Goal: Transaction & Acquisition: Purchase product/service

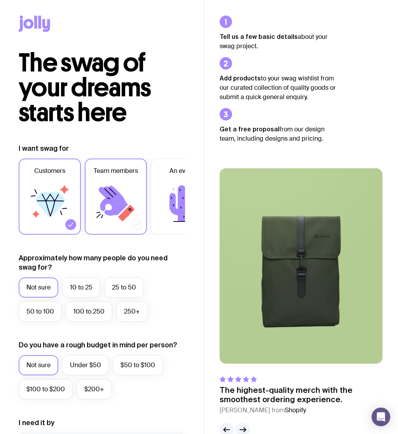
click at [111, 223] on icon at bounding box center [115, 203] width 47 height 47
click at [0, 0] on input "Team members" at bounding box center [0, 0] width 0 height 0
click at [33, 212] on icon at bounding box center [49, 203] width 47 height 47
click at [0, 0] on input "Customers" at bounding box center [0, 0] width 0 height 0
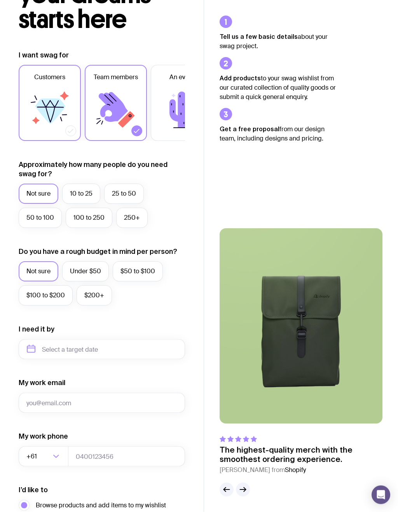
scroll to position [94, 0]
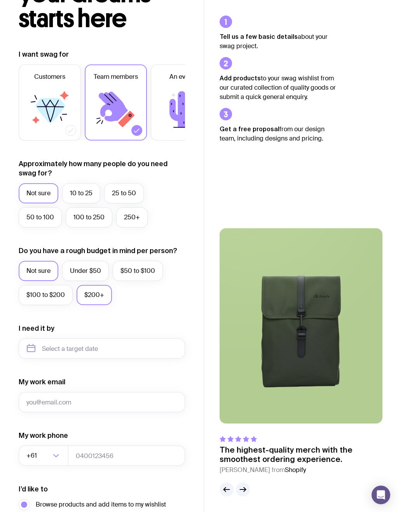
click at [91, 290] on label "$200+" at bounding box center [93, 295] width 35 height 20
click at [0, 0] on input "$200+" at bounding box center [0, 0] width 0 height 0
click at [82, 181] on div "Approximately how many people do you need swag for? Not sure 10 to 25 25 to 50 …" at bounding box center [102, 193] width 166 height 68
click at [72, 190] on label "10 to 25" at bounding box center [81, 193] width 38 height 20
click at [0, 0] on input "10 to 25" at bounding box center [0, 0] width 0 height 0
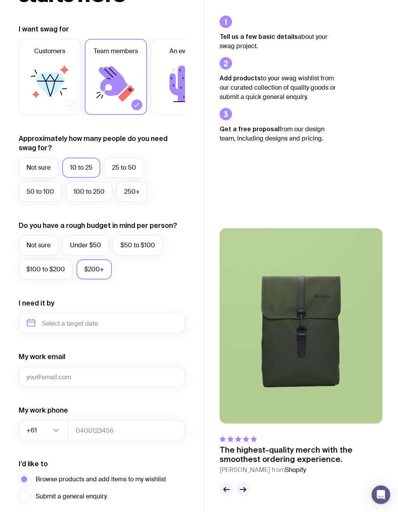
scroll to position [182, 0]
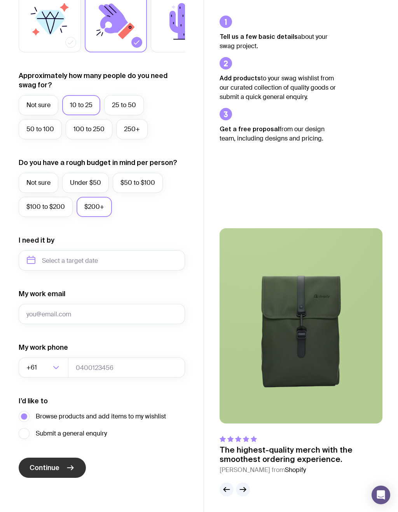
click at [38, 433] on span "Continue" at bounding box center [45, 467] width 30 height 9
click at [262, 148] on div "Tell us a few basic details about your swag project. Add products to your swag …" at bounding box center [300, 256] width 163 height 481
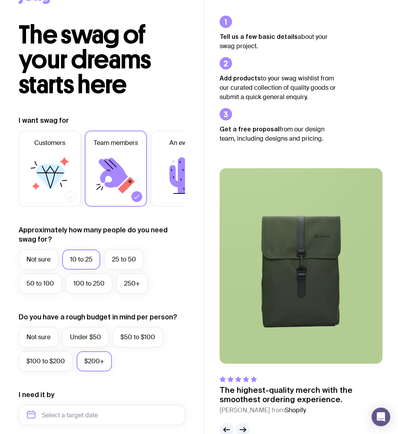
scroll to position [0, 0]
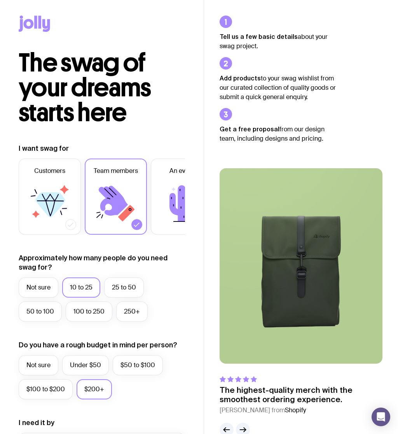
click at [28, 26] on icon at bounding box center [29, 24] width 10 height 10
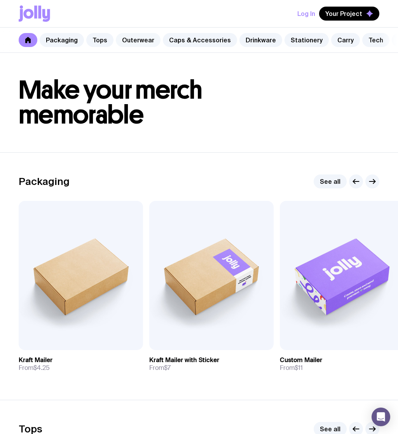
click at [133, 40] on link "Outerwear" at bounding box center [138, 40] width 45 height 14
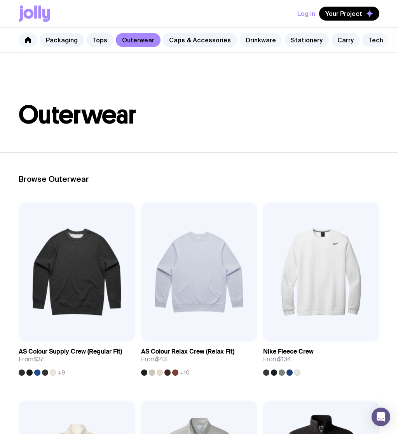
click at [253, 36] on link "Drinkware" at bounding box center [260, 40] width 43 height 14
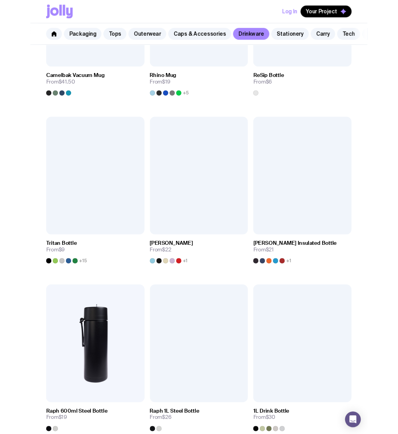
scroll to position [856, 0]
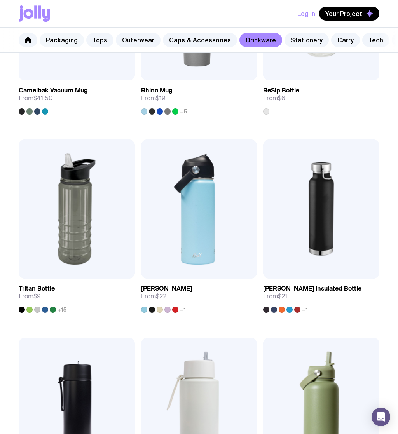
click at [58, 33] on link "Packaging" at bounding box center [62, 40] width 44 height 14
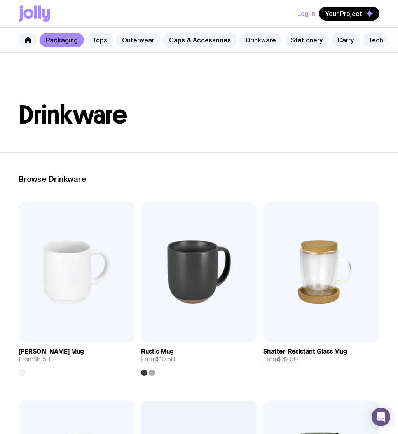
click at [59, 38] on link "Packaging" at bounding box center [62, 40] width 44 height 14
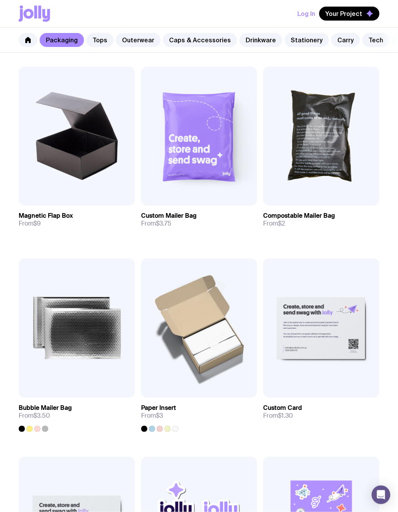
scroll to position [521, 0]
